Goal: Obtain resource: Download file/media

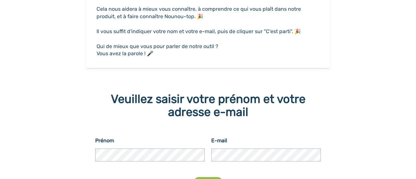
scroll to position [145, 0]
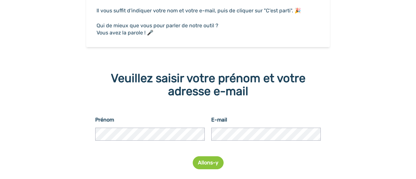
click at [207, 163] on button "Allons-y" at bounding box center [208, 162] width 31 height 13
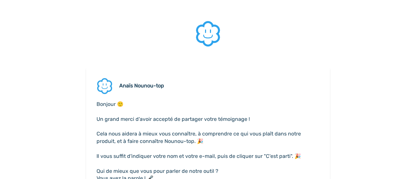
scroll to position [154, 0]
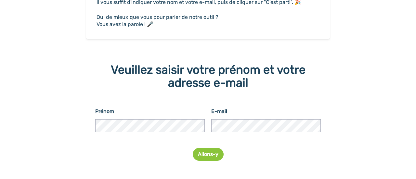
click at [208, 157] on button "Allons-y" at bounding box center [208, 154] width 31 height 13
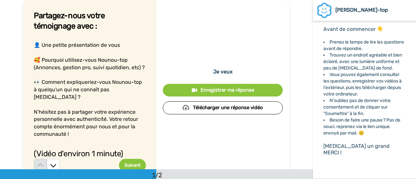
drag, startPoint x: 0, startPoint y: 0, endPoint x: 207, endPoint y: 107, distance: 232.7
click at [207, 107] on button "Télécharger une réponse vidéo" at bounding box center [223, 107] width 120 height 13
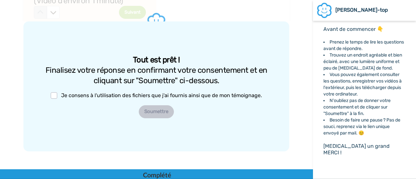
scroll to position [162, 0]
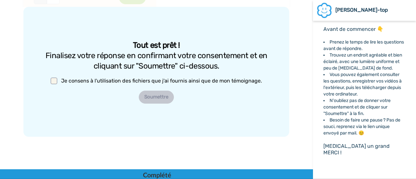
click at [56, 83] on span at bounding box center [54, 81] width 6 height 6
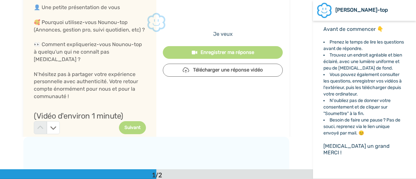
scroll to position [0, 0]
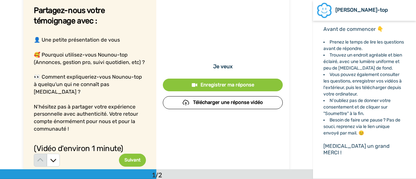
click at [213, 100] on button "Télécharger une réponse vidéo" at bounding box center [223, 102] width 120 height 13
click at [205, 102] on button "Télécharger une réponse vidéo" at bounding box center [223, 102] width 120 height 13
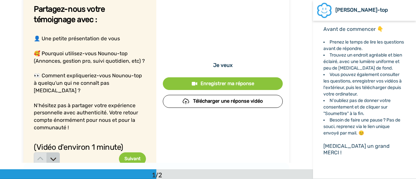
click at [50, 156] on icon at bounding box center [53, 159] width 6 height 6
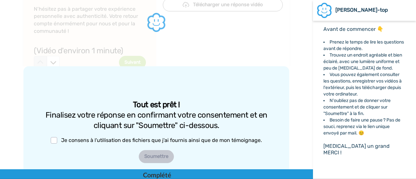
scroll to position [20, 0]
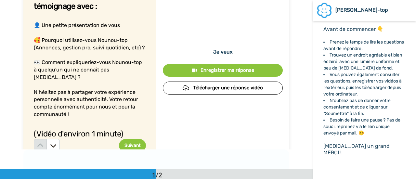
click at [122, 139] on button "Suivant" at bounding box center [132, 145] width 27 height 13
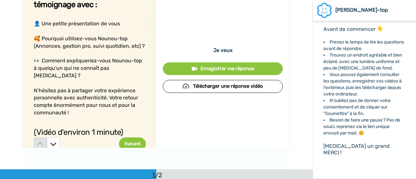
scroll to position [0, 0]
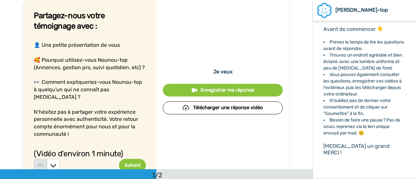
click at [209, 102] on button "Télécharger une réponse vidéo" at bounding box center [223, 107] width 120 height 13
